Goal: Task Accomplishment & Management: Manage account settings

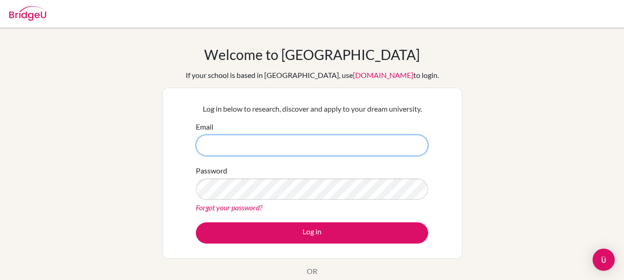
click at [253, 144] on input "Email" at bounding box center [312, 145] width 232 height 21
drag, startPoint x: 275, startPoint y: 145, endPoint x: 239, endPoint y: 150, distance: 35.9
click at [239, 150] on input "[EMAIL_ADDRESS][DOMAIN_NAME]" at bounding box center [312, 145] width 232 height 21
click at [356, 135] on input "[EMAIL_ADDRESS][DOMAIN_NAME]" at bounding box center [312, 145] width 232 height 21
click at [250, 142] on input "[EMAIL_ADDRESS][DOMAIN_NAME]" at bounding box center [312, 145] width 232 height 21
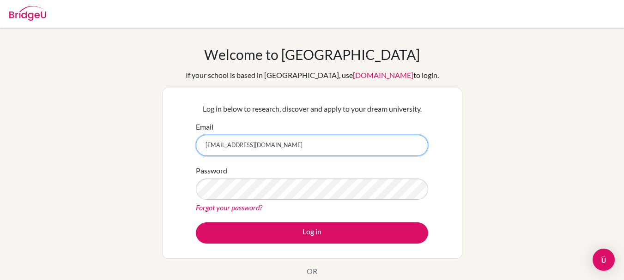
type input "[EMAIL_ADDRESS][DOMAIN_NAME]"
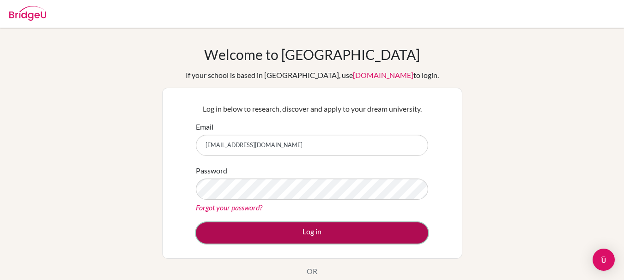
click at [265, 236] on button "Log in" at bounding box center [312, 233] width 232 height 21
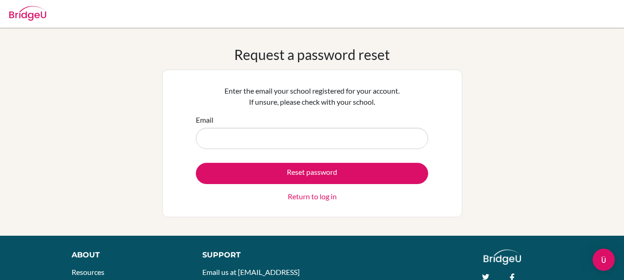
click at [288, 140] on input "Email" at bounding box center [312, 138] width 232 height 21
type input "Fares.8250@pristineschool.com"
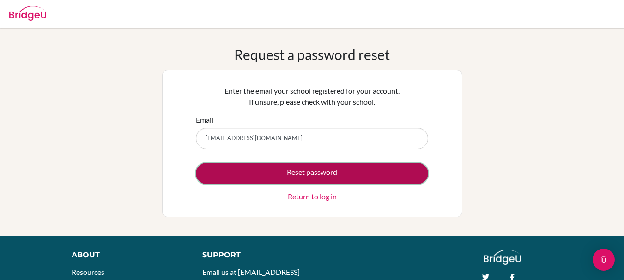
click at [292, 174] on button "Reset password" at bounding box center [312, 173] width 232 height 21
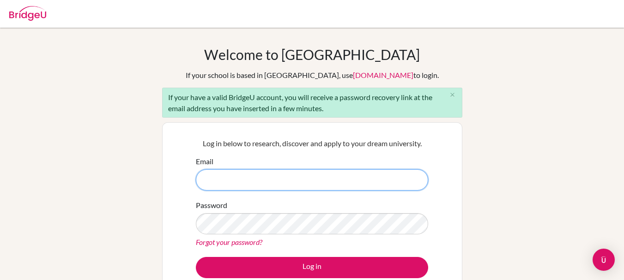
click at [245, 173] on input "Email" at bounding box center [312, 180] width 232 height 21
drag, startPoint x: 272, startPoint y: 180, endPoint x: 239, endPoint y: 189, distance: 34.4
click at [239, 189] on input "[EMAIL_ADDRESS][DOMAIN_NAME]" at bounding box center [312, 180] width 232 height 21
drag, startPoint x: 274, startPoint y: 181, endPoint x: 114, endPoint y: 187, distance: 160.5
click at [114, 187] on div "Welcome to BridgeU If your school is based in China, use app.bridge-u.com.cn to…" at bounding box center [312, 214] width 624 height 337
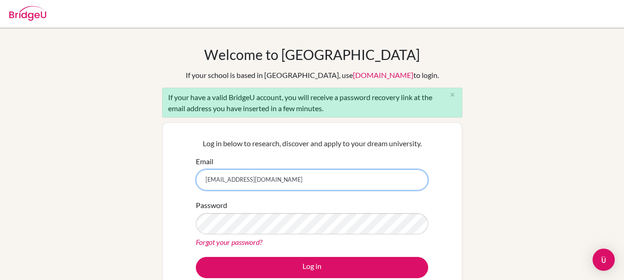
type input "[EMAIL_ADDRESS][DOMAIN_NAME]"
click at [242, 212] on div "Password Forgot your password?" at bounding box center [312, 224] width 232 height 48
